Goal: Information Seeking & Learning: Learn about a topic

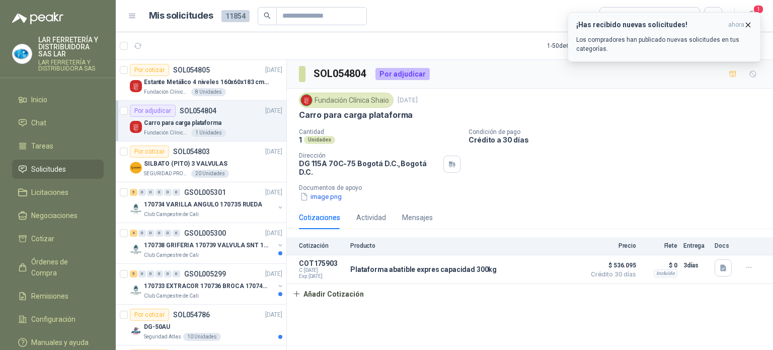
click at [747, 28] on icon "button" at bounding box center [748, 25] width 9 height 9
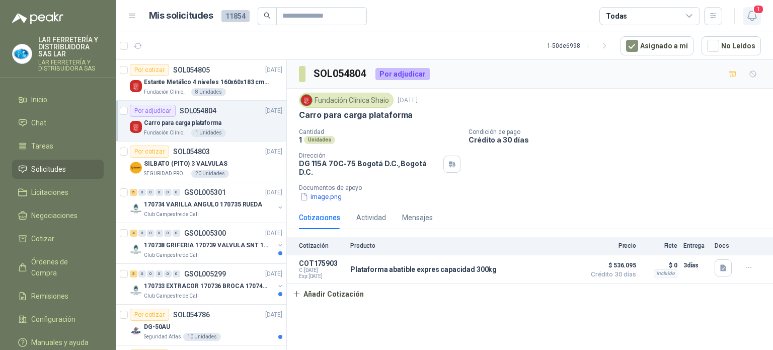
click at [749, 18] on icon "button" at bounding box center [752, 16] width 9 height 10
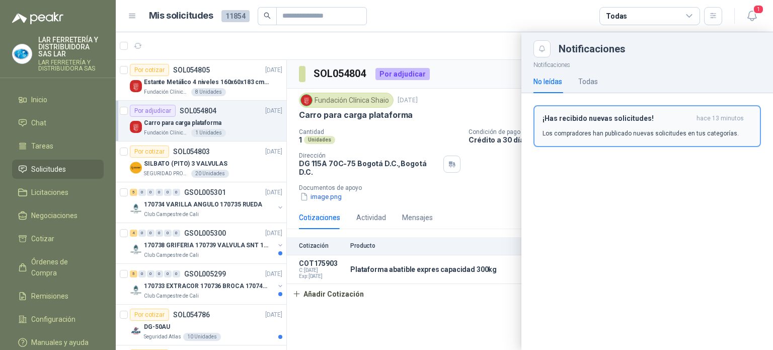
click at [576, 133] on p "Los compradores han publicado nuevas solicitudes en tus categorías." at bounding box center [641, 133] width 196 height 9
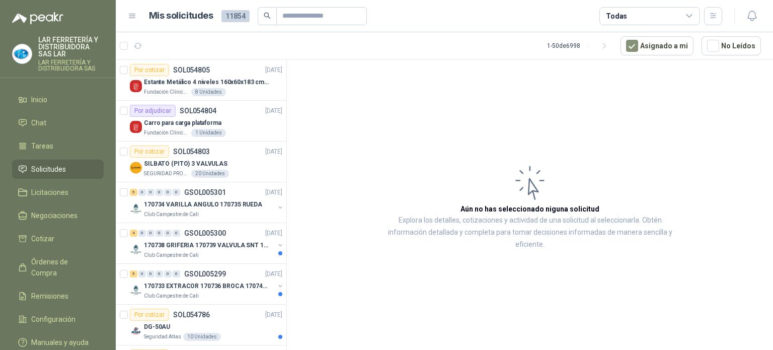
click at [56, 172] on span "Solicitudes" at bounding box center [48, 169] width 35 height 11
click at [44, 145] on span "Tareas" at bounding box center [42, 145] width 22 height 11
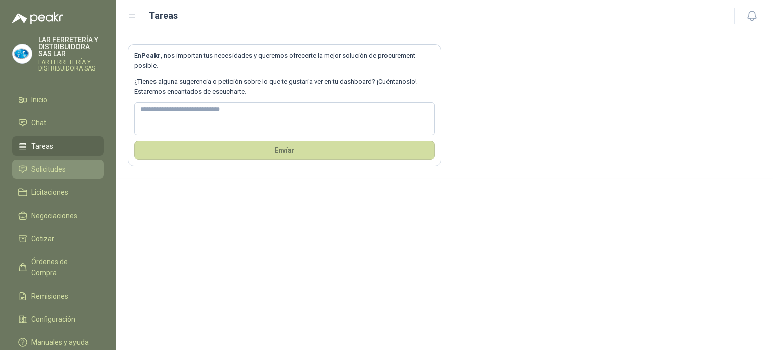
click at [64, 164] on span "Solicitudes" at bounding box center [48, 169] width 35 height 11
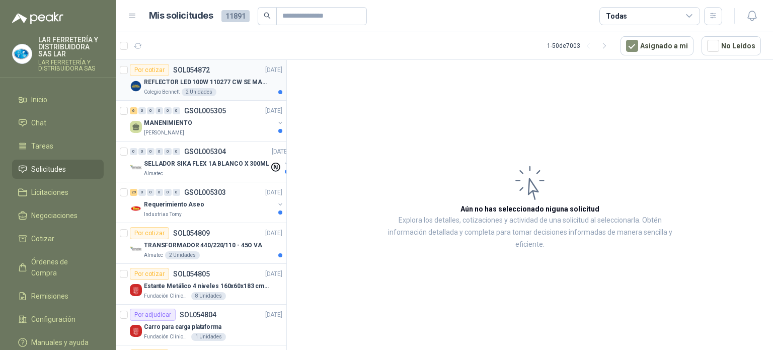
click at [234, 86] on p "REFLECTOR LED 100W 110277 CW SE MARCA: PILA BY PHILIPS" at bounding box center [206, 83] width 125 height 10
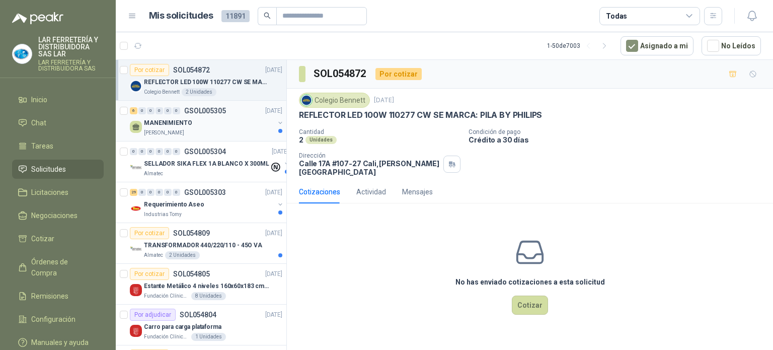
click at [223, 130] on div "[PERSON_NAME]" at bounding box center [209, 133] width 130 height 8
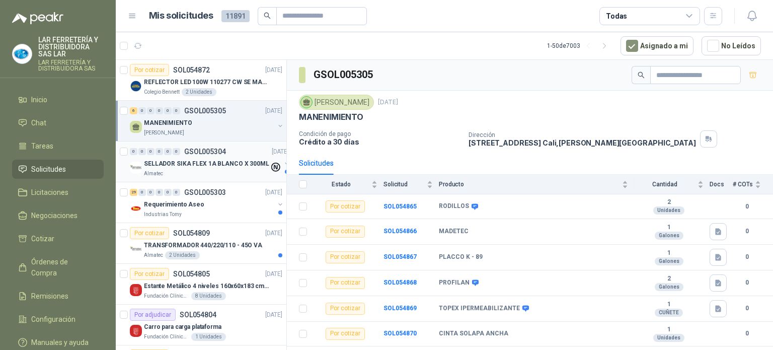
click at [221, 164] on p "SELLADOR SIKA FLEX 1A BLANCO X 300ML" at bounding box center [206, 164] width 125 height 10
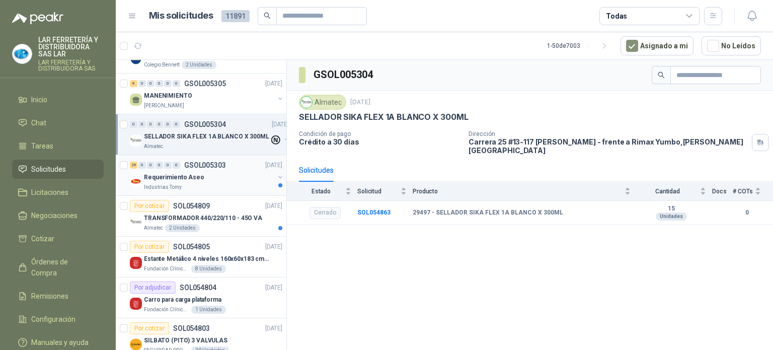
scroll to position [50, 0]
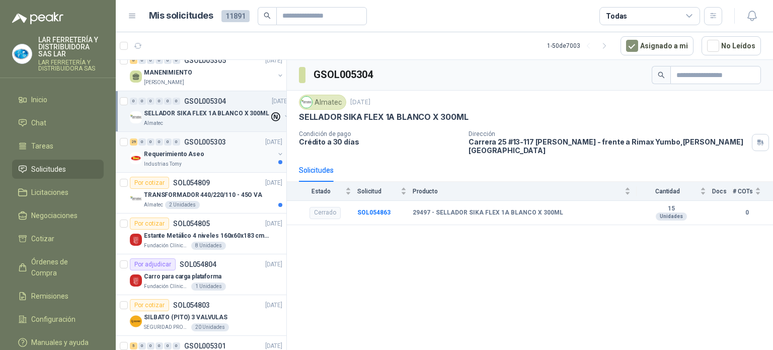
click at [217, 168] on div "29 0 0 0 0 0 GSOL005303 [DATE] Requerimiento Aseo Industrias Tomy" at bounding box center [201, 152] width 171 height 41
click at [216, 151] on div "Requerimiento Aseo" at bounding box center [209, 154] width 130 height 12
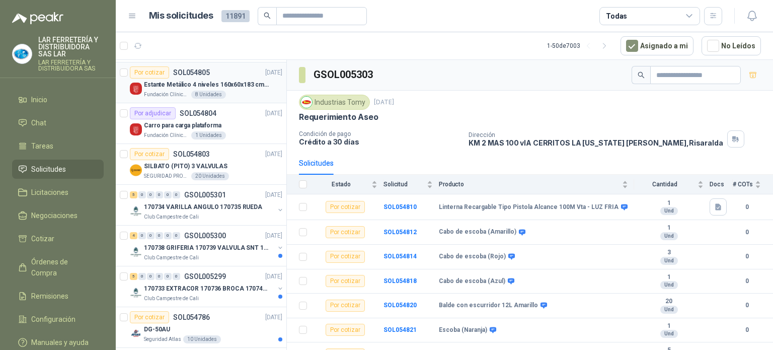
scroll to position [101, 0]
